Goal: Information Seeking & Learning: Learn about a topic

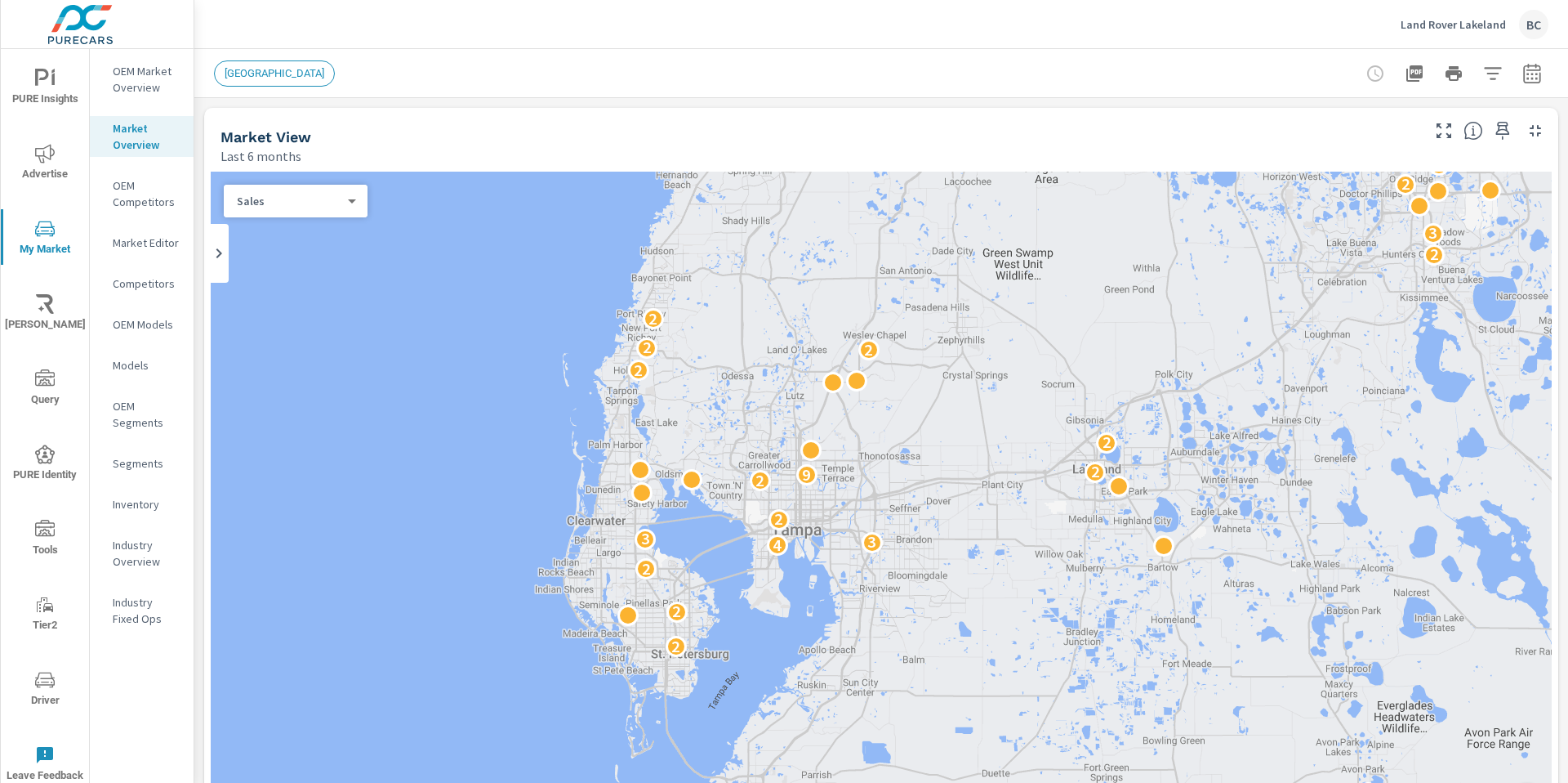
scroll to position [2941, 0]
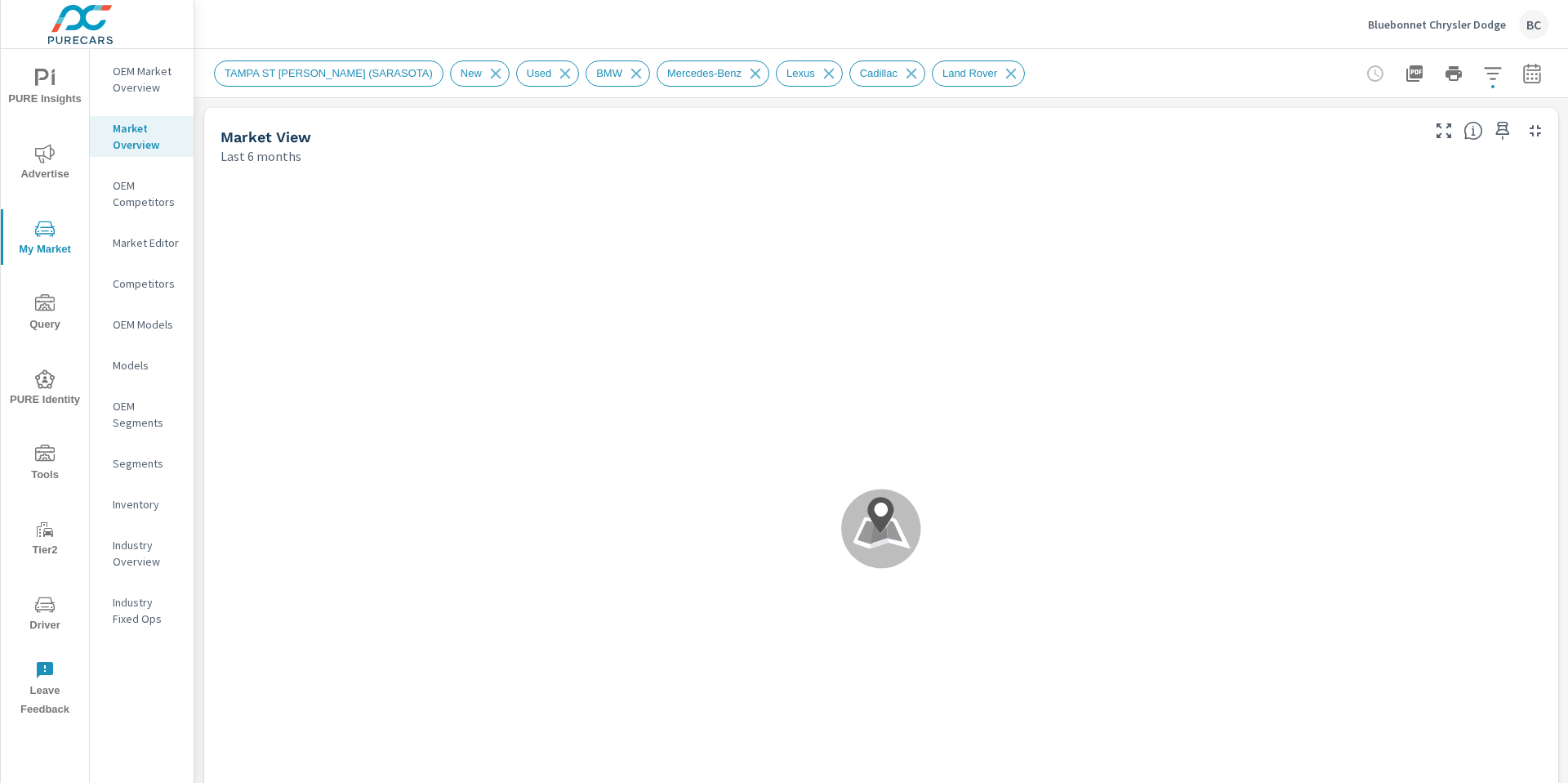
scroll to position [1899, 0]
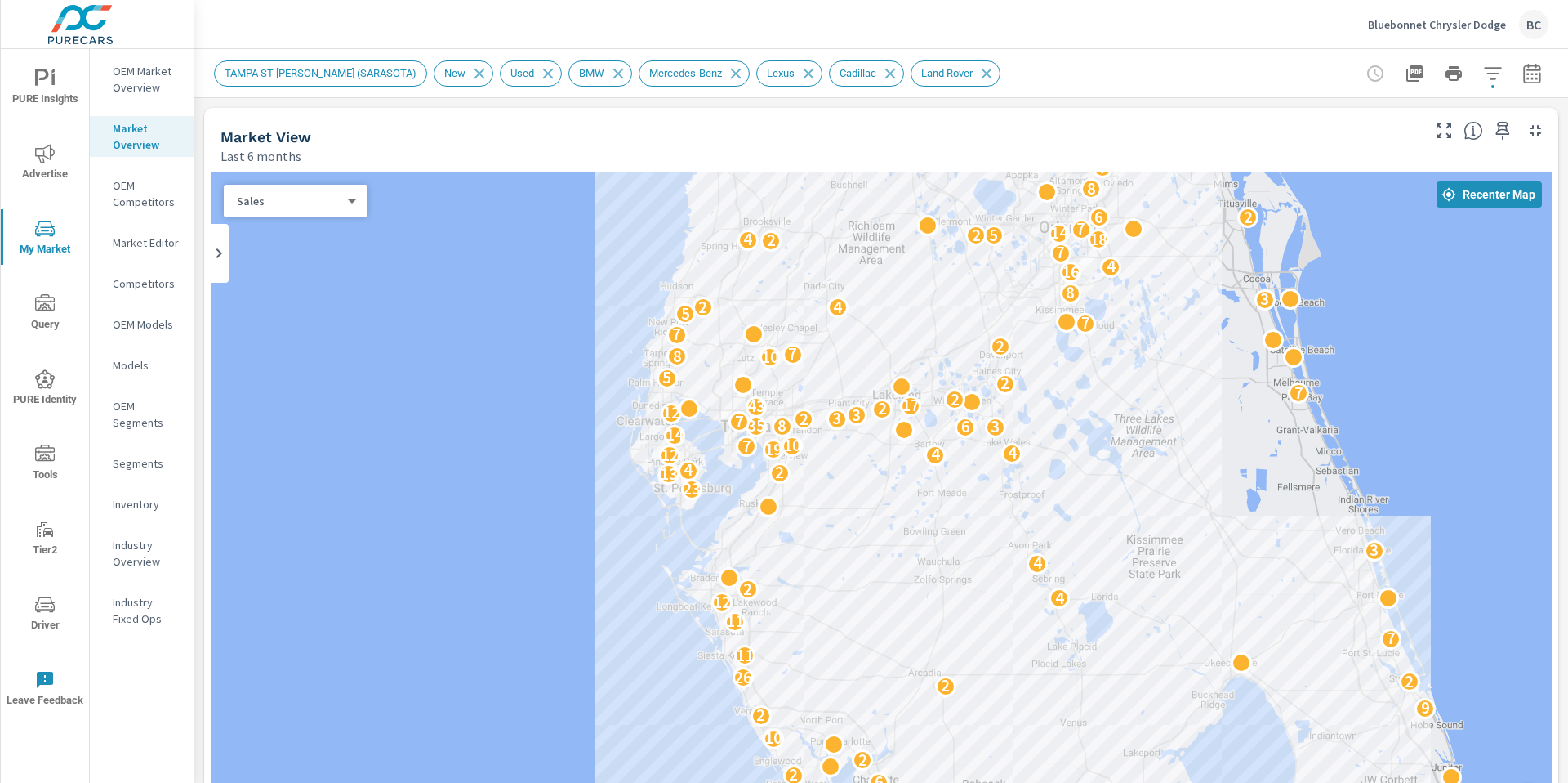
drag, startPoint x: 894, startPoint y: 292, endPoint x: 801, endPoint y: 245, distance: 104.2
click at [801, 245] on div "6 4 4 2 17 7 4 3 10 2 8 5 6 12 8 8 6 3 7 14 7 4 3 2 13 2 8 6 2 2 10 2 9 2 2 26 …" at bounding box center [880, 503] width 1341 height 663
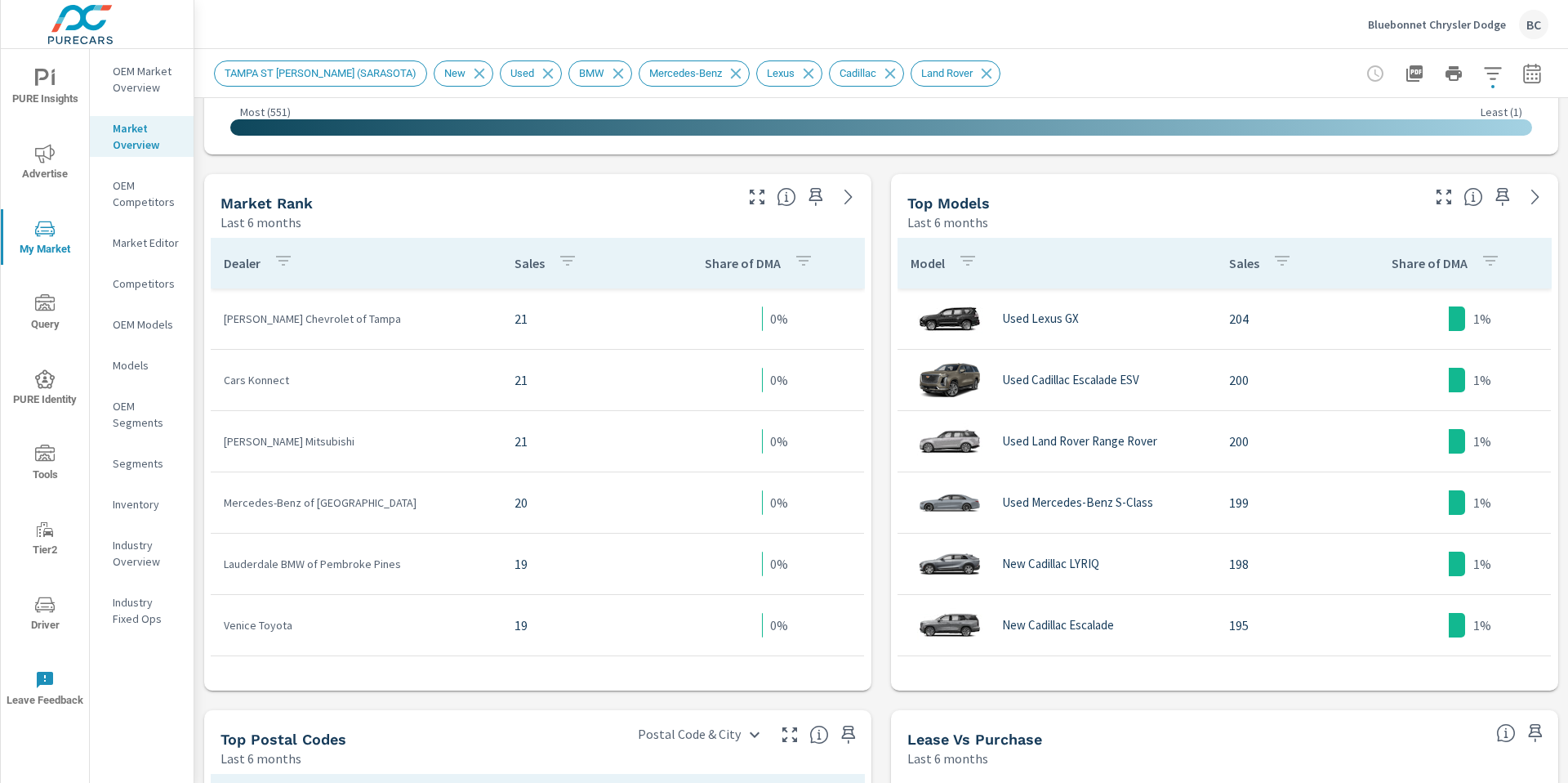
scroll to position [799, 0]
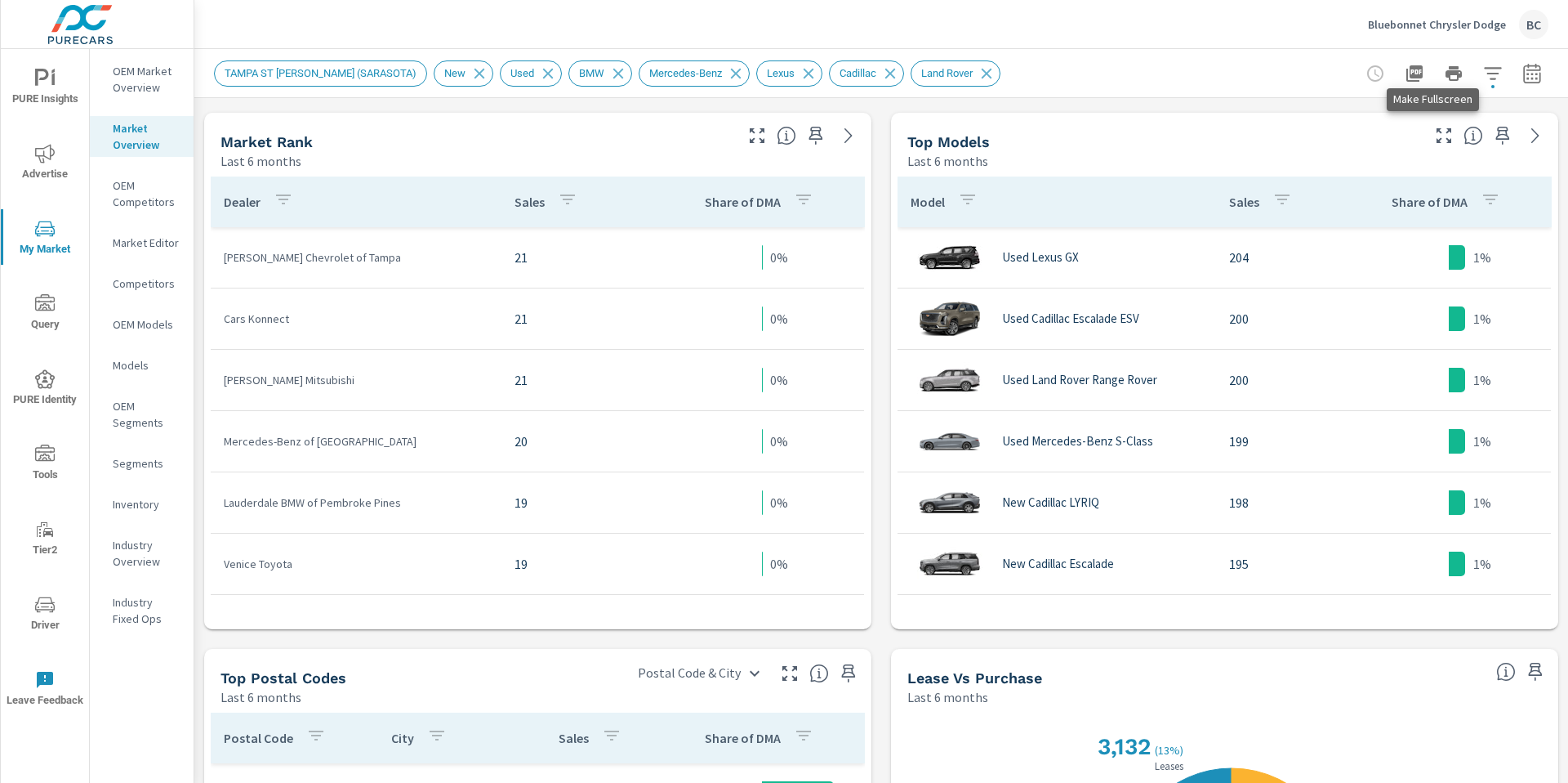
click at [1434, 134] on icon "button" at bounding box center [1443, 135] width 20 height 20
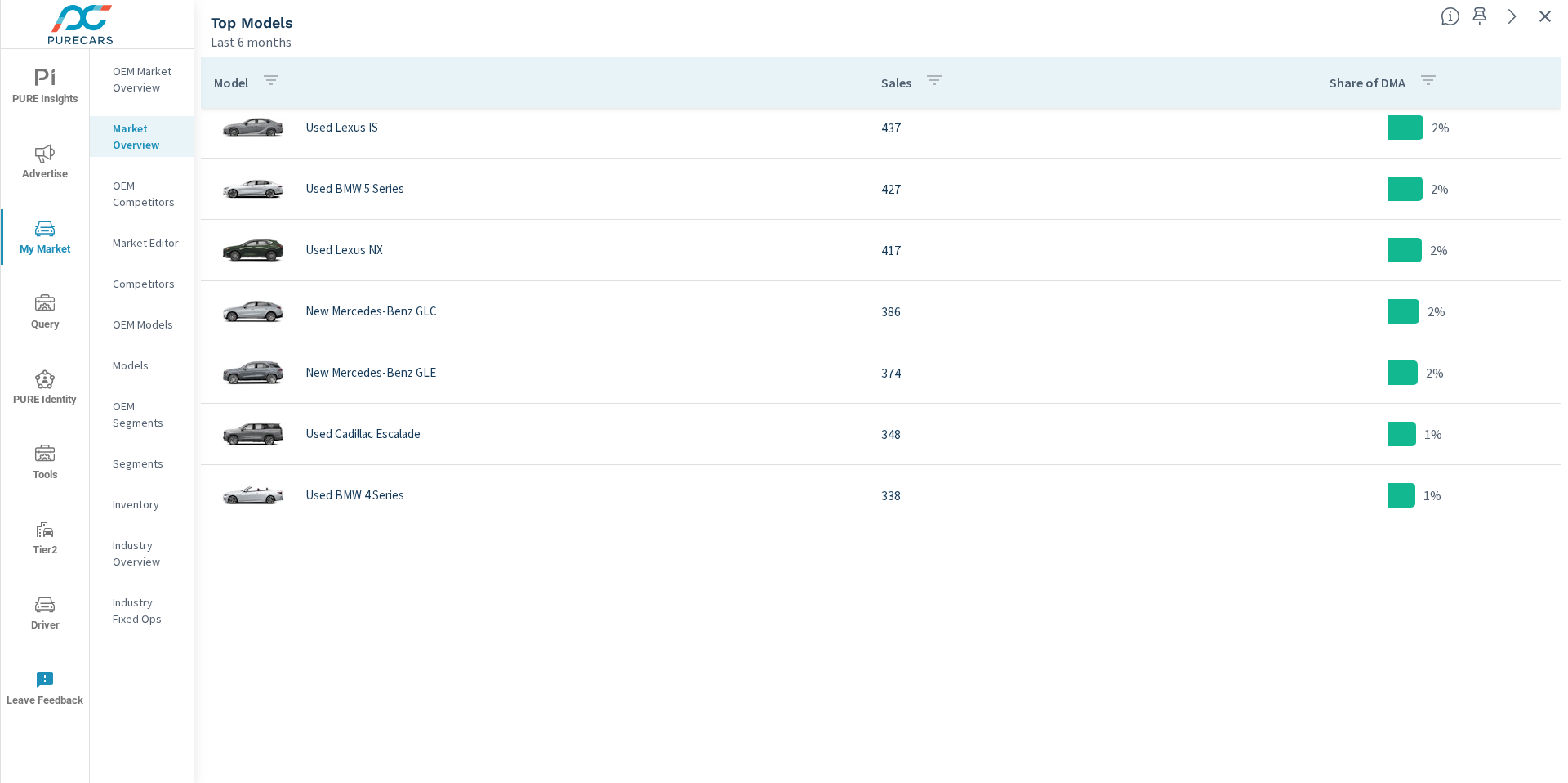
scroll to position [221, 0]
